Goal: Find specific page/section: Find specific page/section

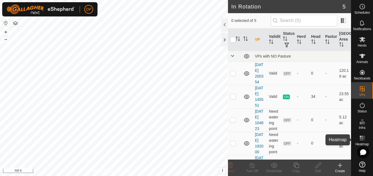
click at [361, 137] on icon at bounding box center [362, 138] width 7 height 7
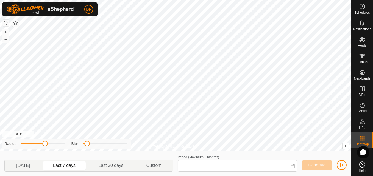
type input "[DATE] - [DATE]"
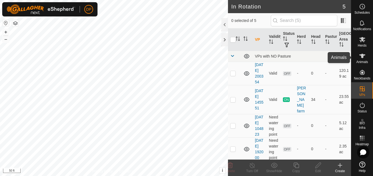
click at [363, 55] on icon at bounding box center [362, 56] width 6 height 4
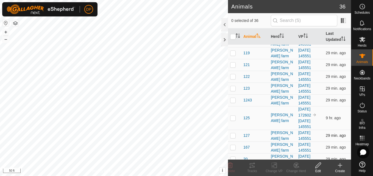
scroll to position [82, 0]
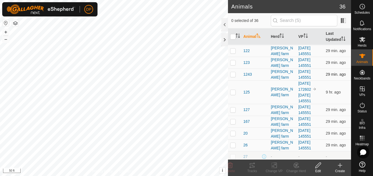
click at [232, 74] on p-checkbox at bounding box center [232, 74] width 5 height 4
checkbox input "true"
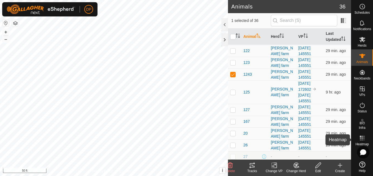
click at [361, 139] on icon at bounding box center [362, 138] width 7 height 7
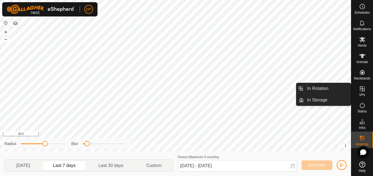
click at [360, 88] on icon at bounding box center [362, 89] width 7 height 7
click at [332, 90] on link "In Rotation" at bounding box center [326, 88] width 47 height 11
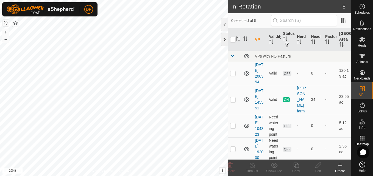
click at [223, 41] on div at bounding box center [224, 39] width 7 height 13
